Goal: Information Seeking & Learning: Learn about a topic

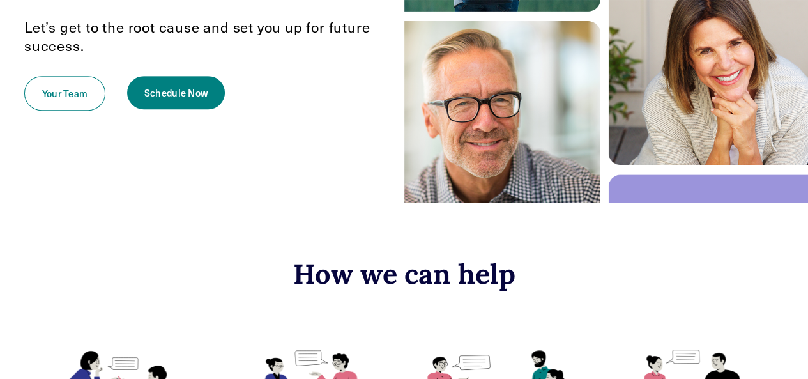
scroll to position [315, 0]
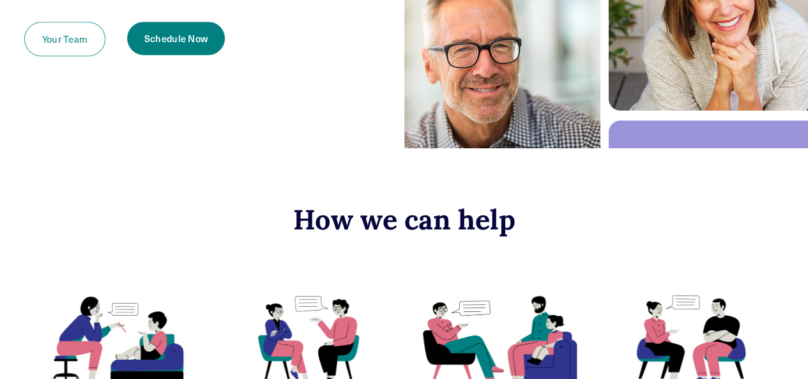
click at [66, 42] on link "Your Team" at bounding box center [64, 39] width 81 height 34
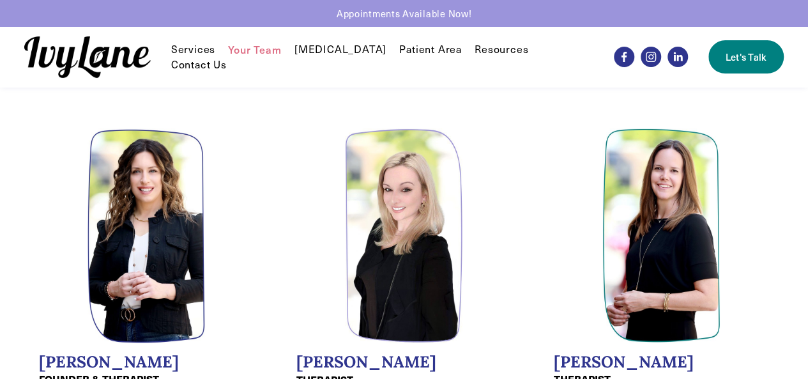
click at [413, 56] on link "Patient Area" at bounding box center [430, 49] width 63 height 15
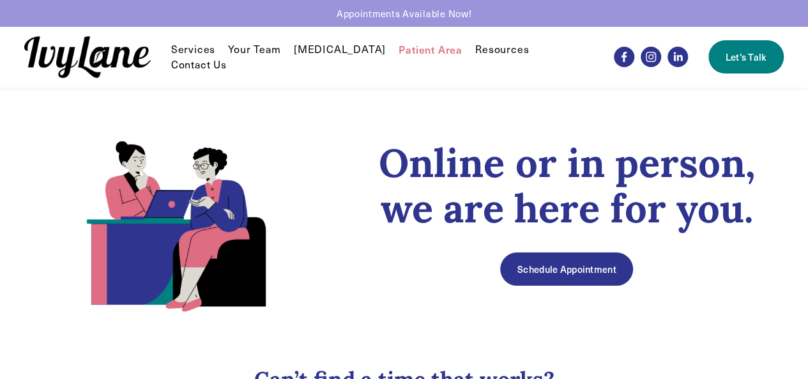
drag, startPoint x: 812, startPoint y: 31, endPoint x: 816, endPoint y: -4, distance: 35.4
click at [807, 0] on html "0 Appointments Available Now! Skip to Content" at bounding box center [404, 373] width 808 height 747
click at [0, 0] on span "FAQ" at bounding box center [0, 0] width 0 height 0
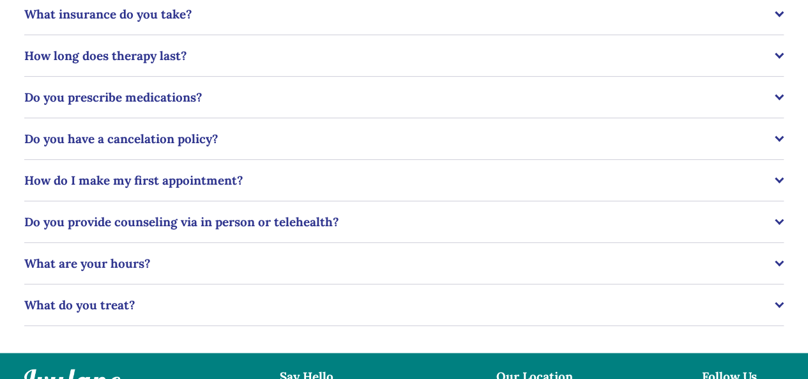
scroll to position [285, 0]
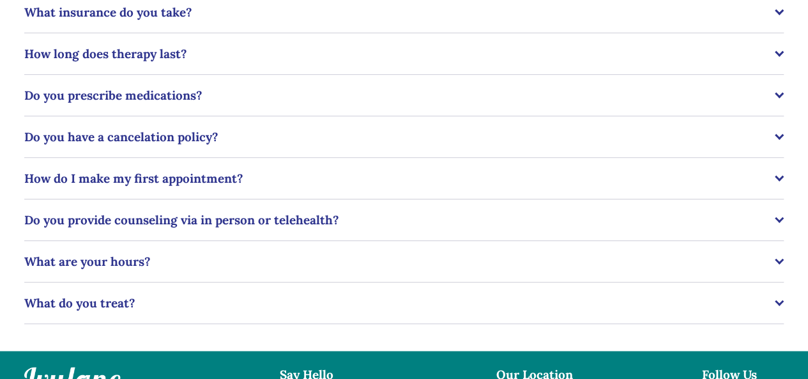
click at [780, 52] on div at bounding box center [778, 52] width 9 height 9
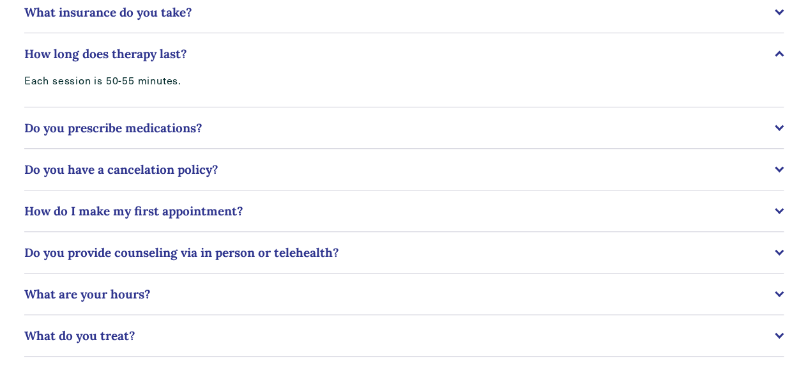
click at [233, 176] on span "Do you have a cancelation policy?" at bounding box center [399, 169] width 750 height 15
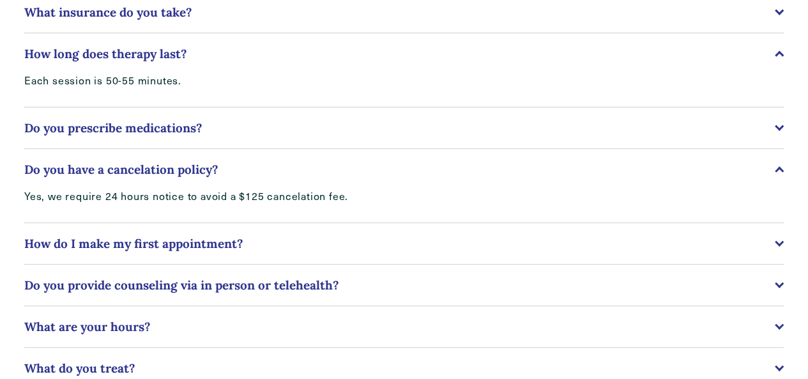
click at [341, 283] on span "Do you provide counseling via in person or telehealth?" at bounding box center [399, 284] width 750 height 15
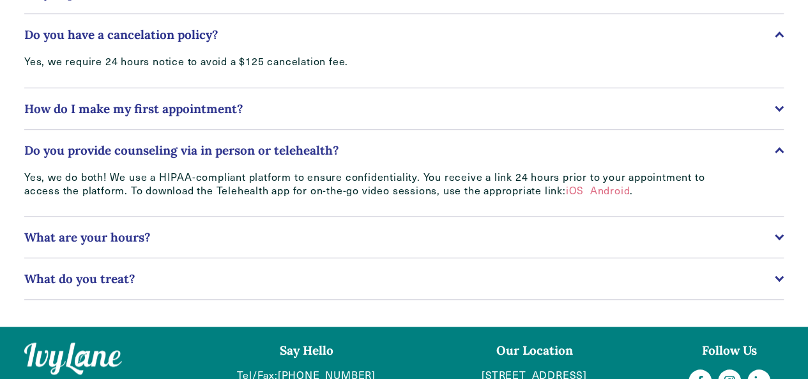
scroll to position [464, 0]
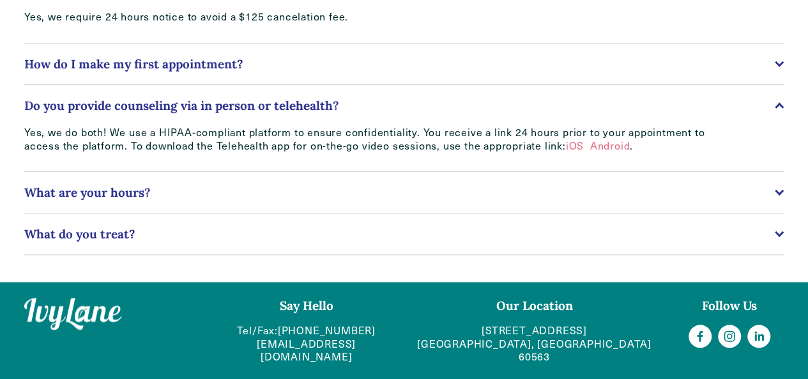
click at [753, 199] on span "What are your hours?" at bounding box center [399, 192] width 750 height 15
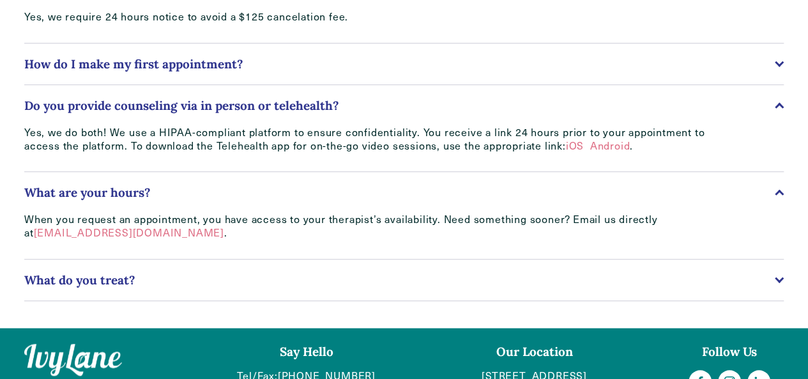
click at [640, 285] on span "What do you treat?" at bounding box center [399, 279] width 750 height 15
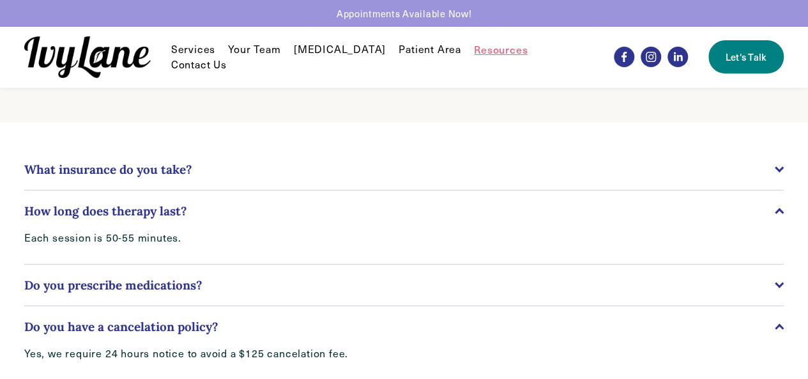
scroll to position [0, 0]
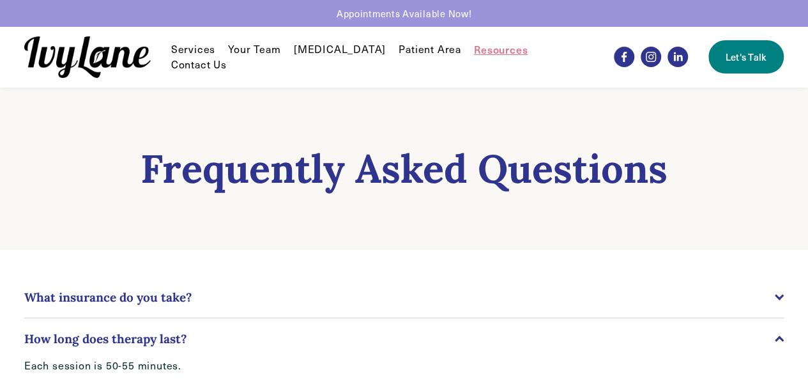
click at [0, 0] on span "Individual Therapy" at bounding box center [0, 0] width 0 height 0
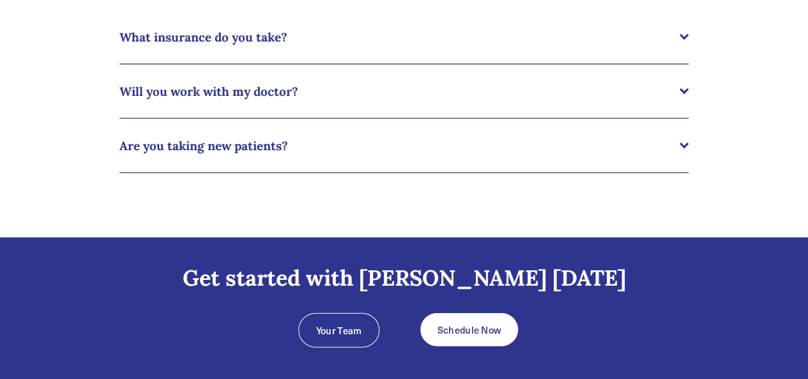
scroll to position [1396, 0]
